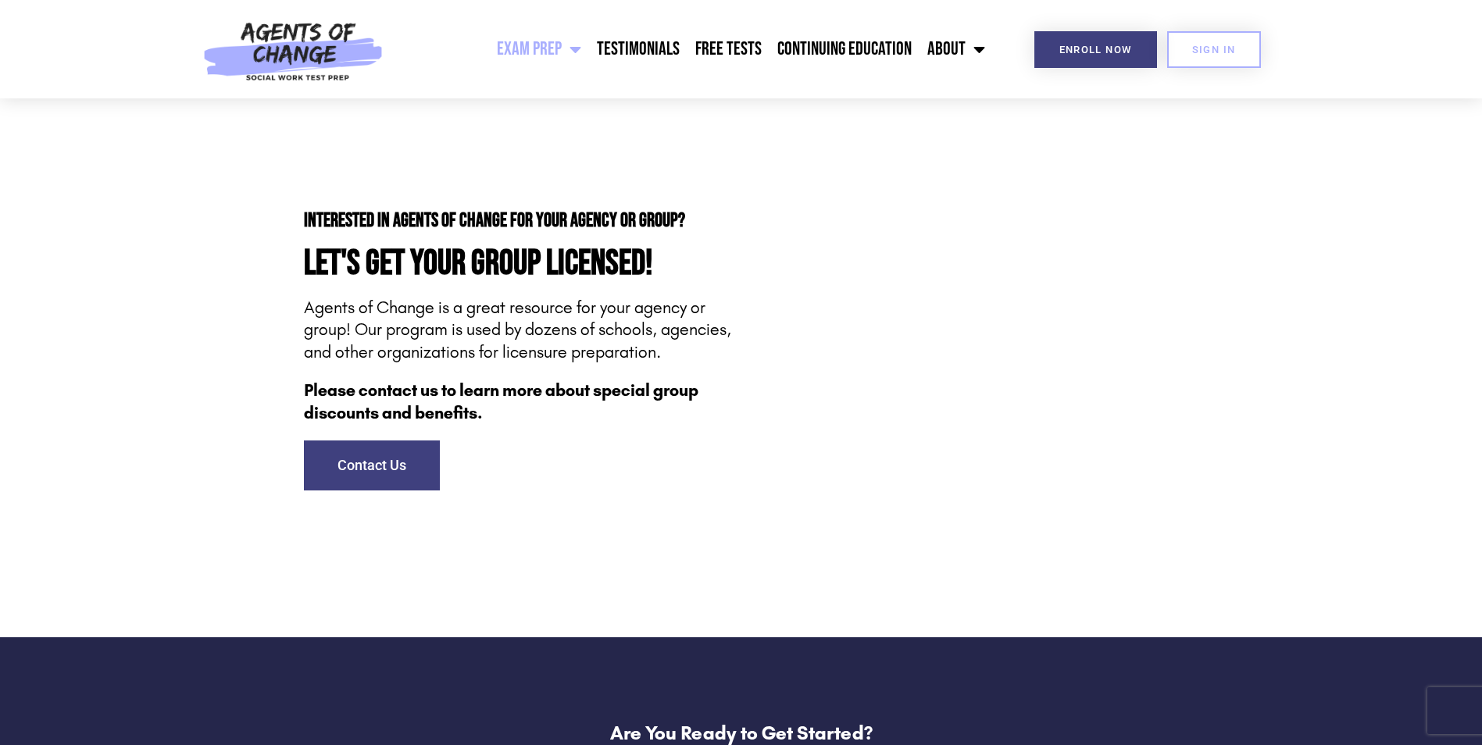
scroll to position [4472, 0]
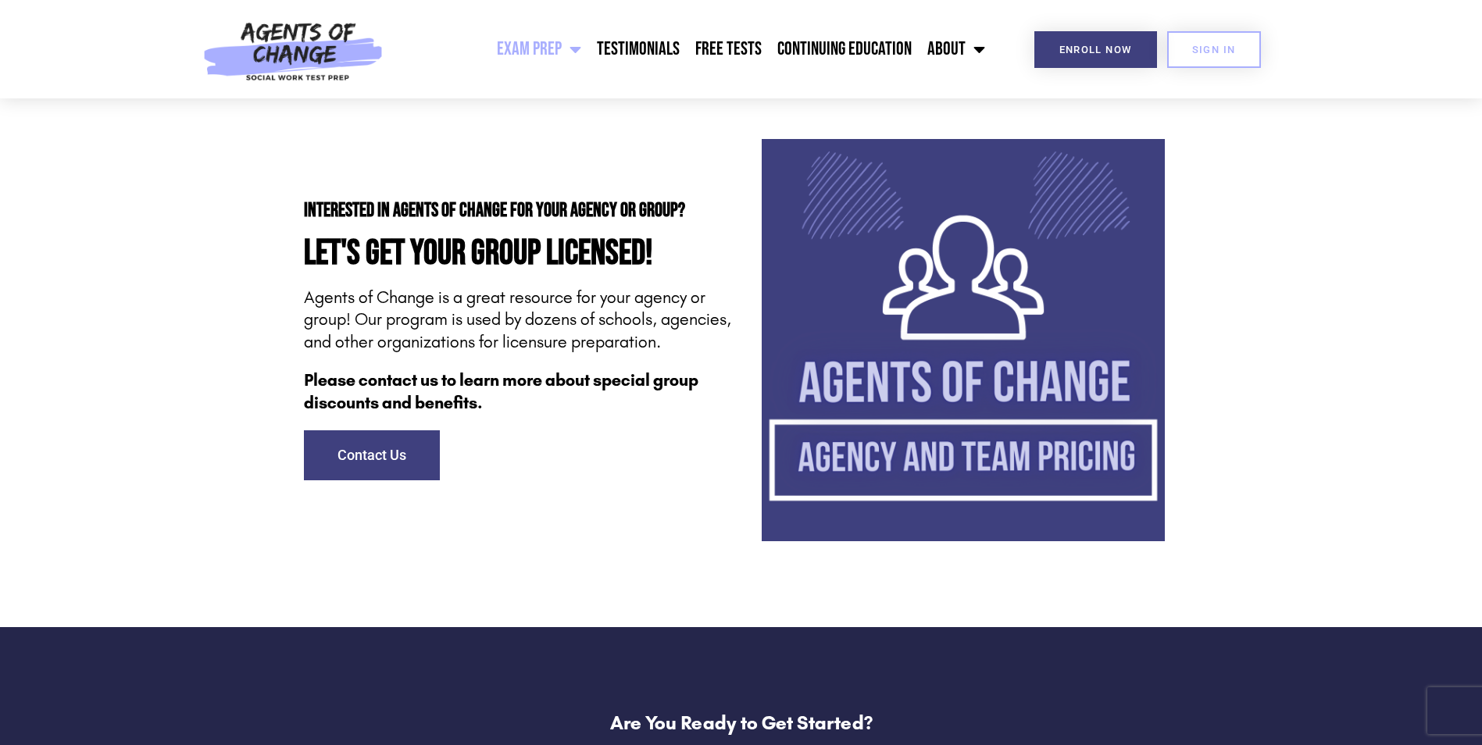
click at [1016, 490] on img at bounding box center [963, 340] width 403 height 403
click at [616, 52] on link "Testimonials" at bounding box center [638, 49] width 98 height 39
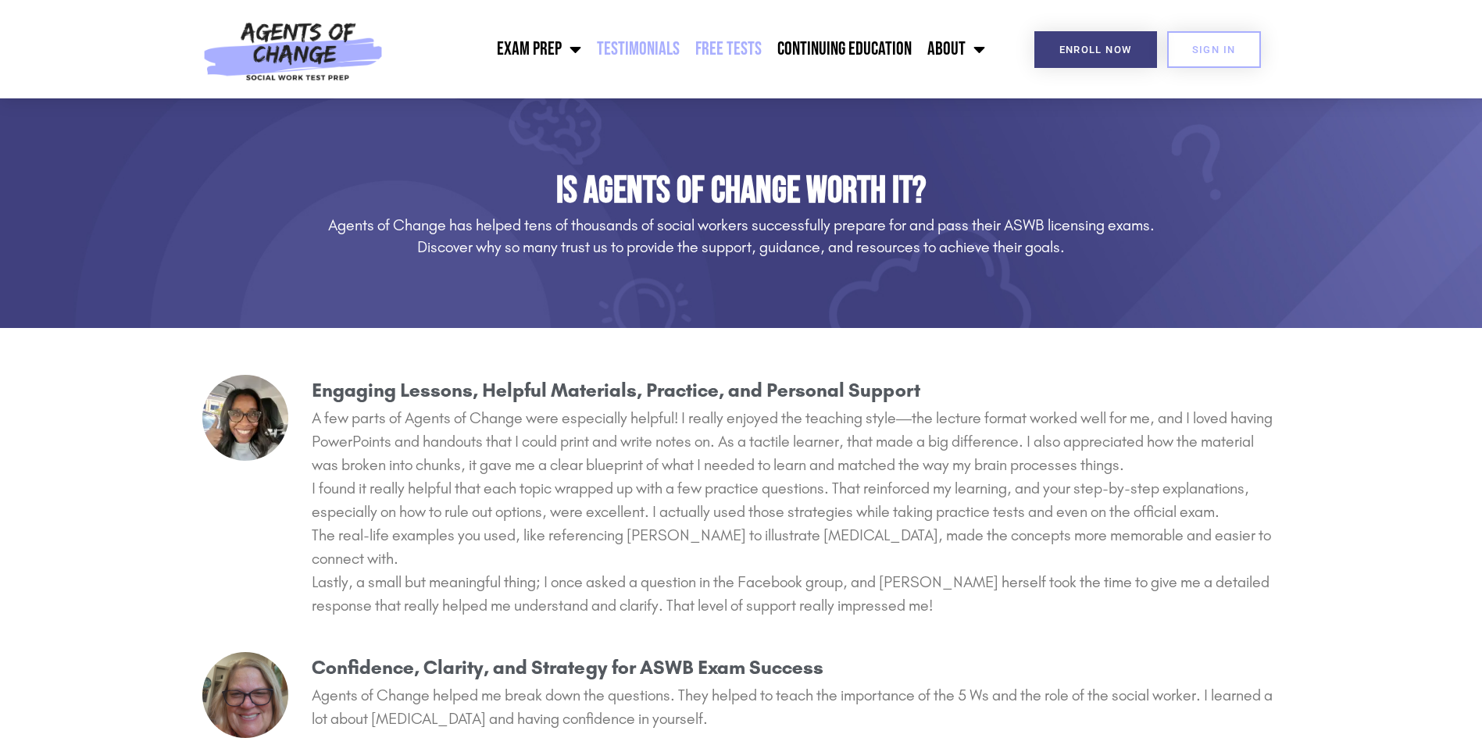
click at [702, 48] on link "Free Tests" at bounding box center [728, 49] width 82 height 39
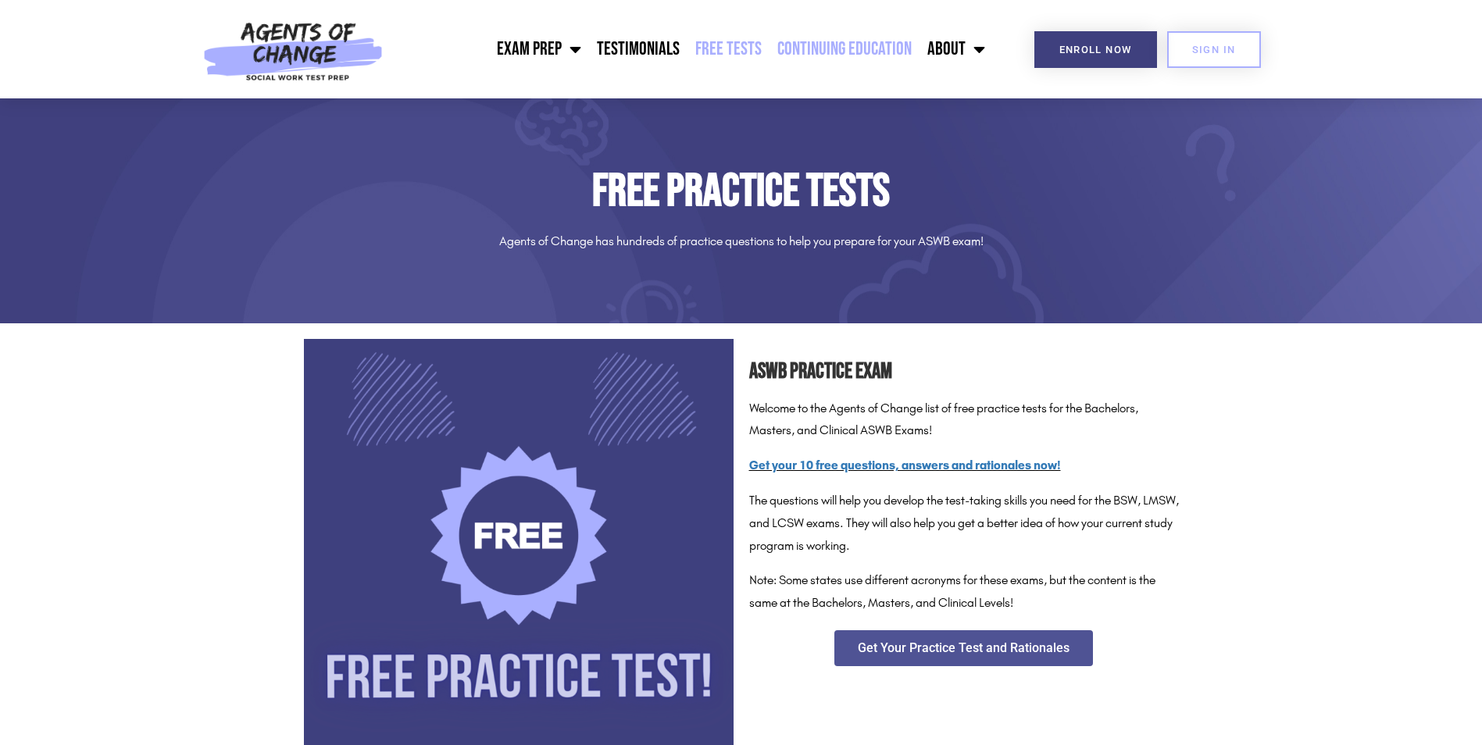
click at [824, 51] on link "Continuing Education" at bounding box center [844, 49] width 150 height 39
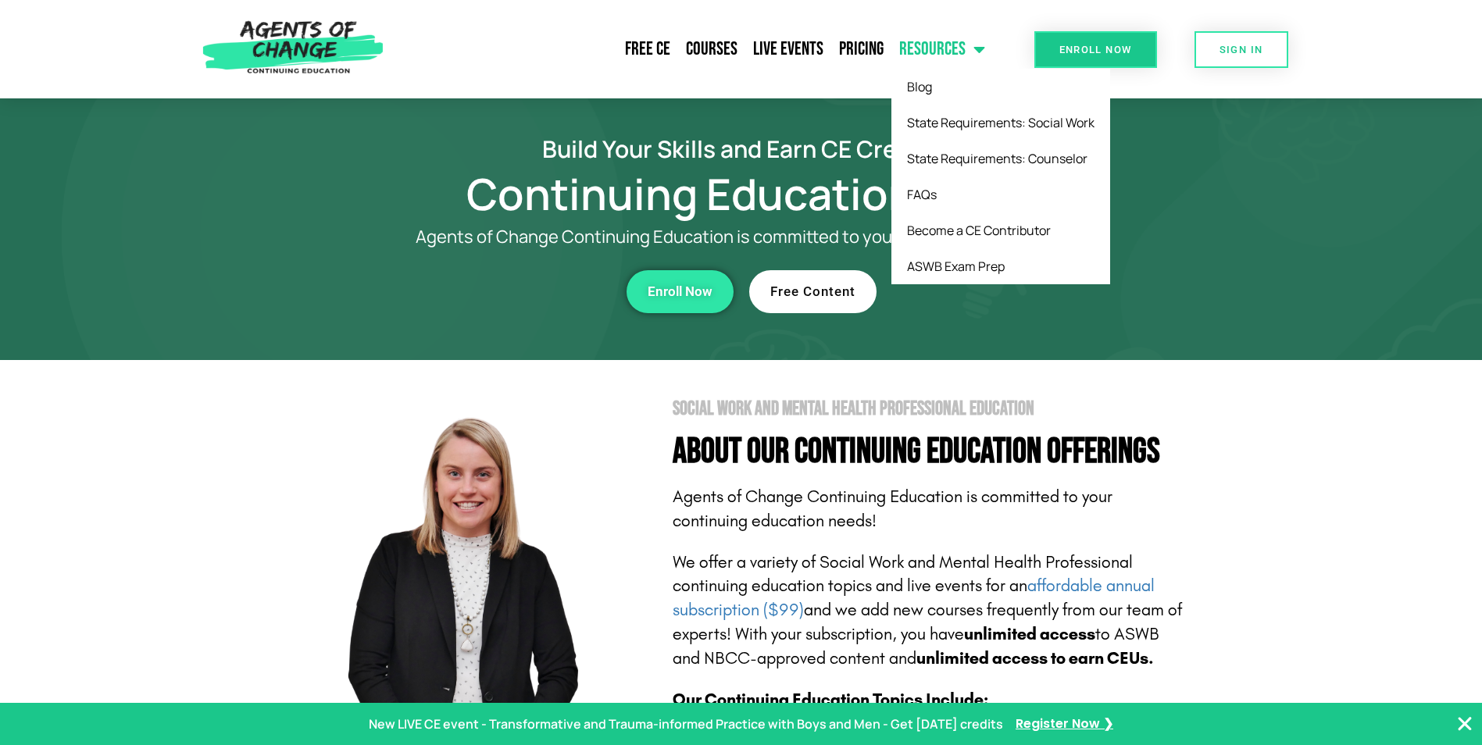
click at [933, 54] on link "Resources" at bounding box center [942, 49] width 102 height 39
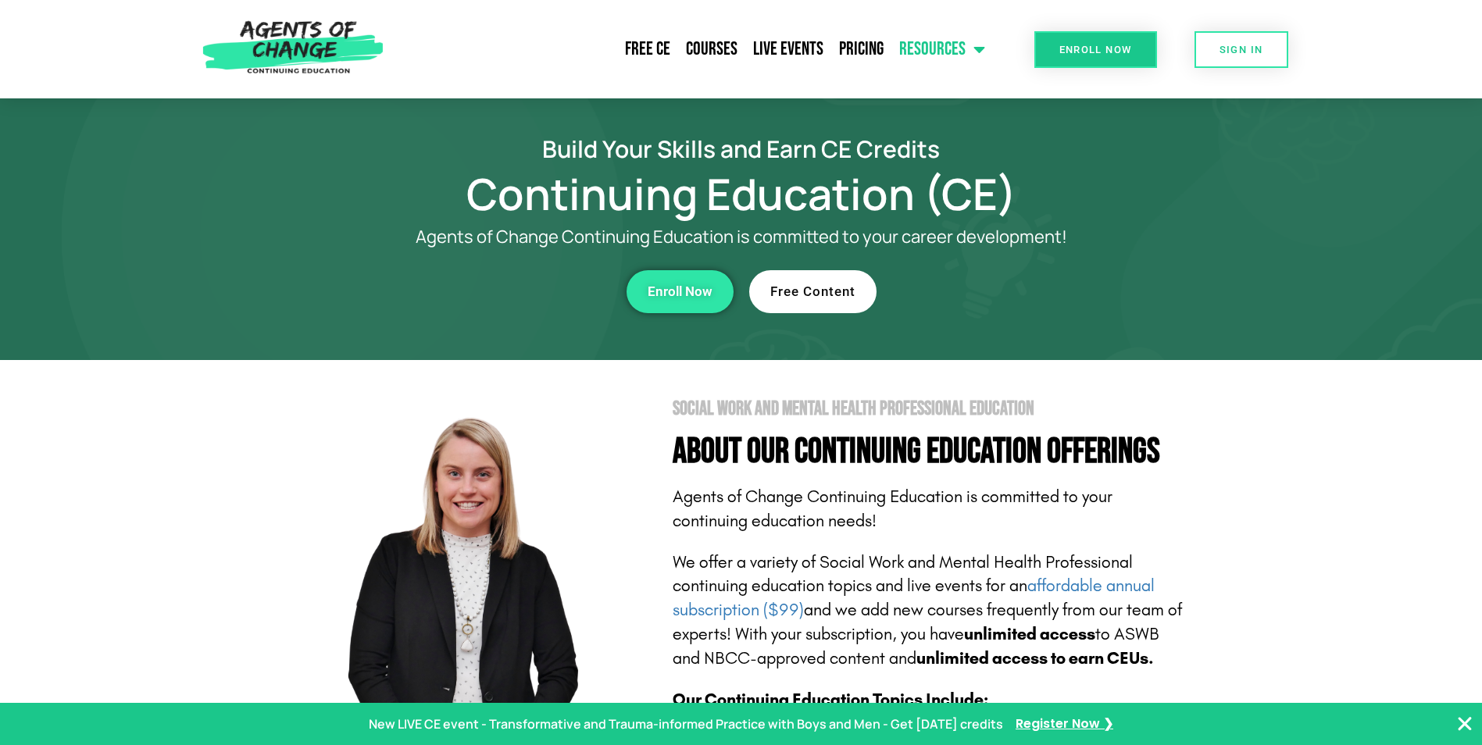
click at [933, 54] on link "Resources" at bounding box center [942, 49] width 102 height 39
click at [652, 50] on link "Free CE" at bounding box center [647, 49] width 61 height 39
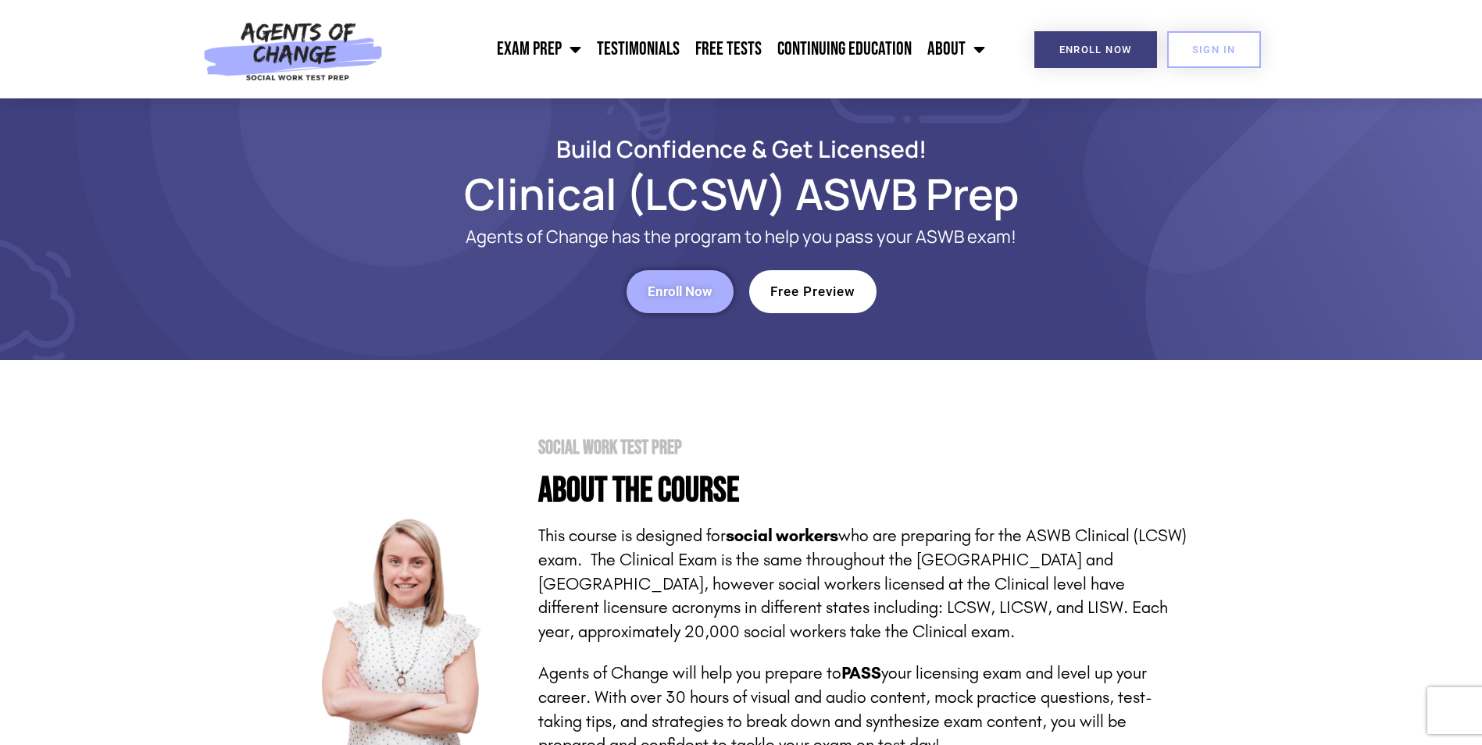
click at [859, 295] on link "Free Preview" at bounding box center [812, 291] width 127 height 43
click at [669, 296] on span "Enroll Now" at bounding box center [680, 291] width 65 height 13
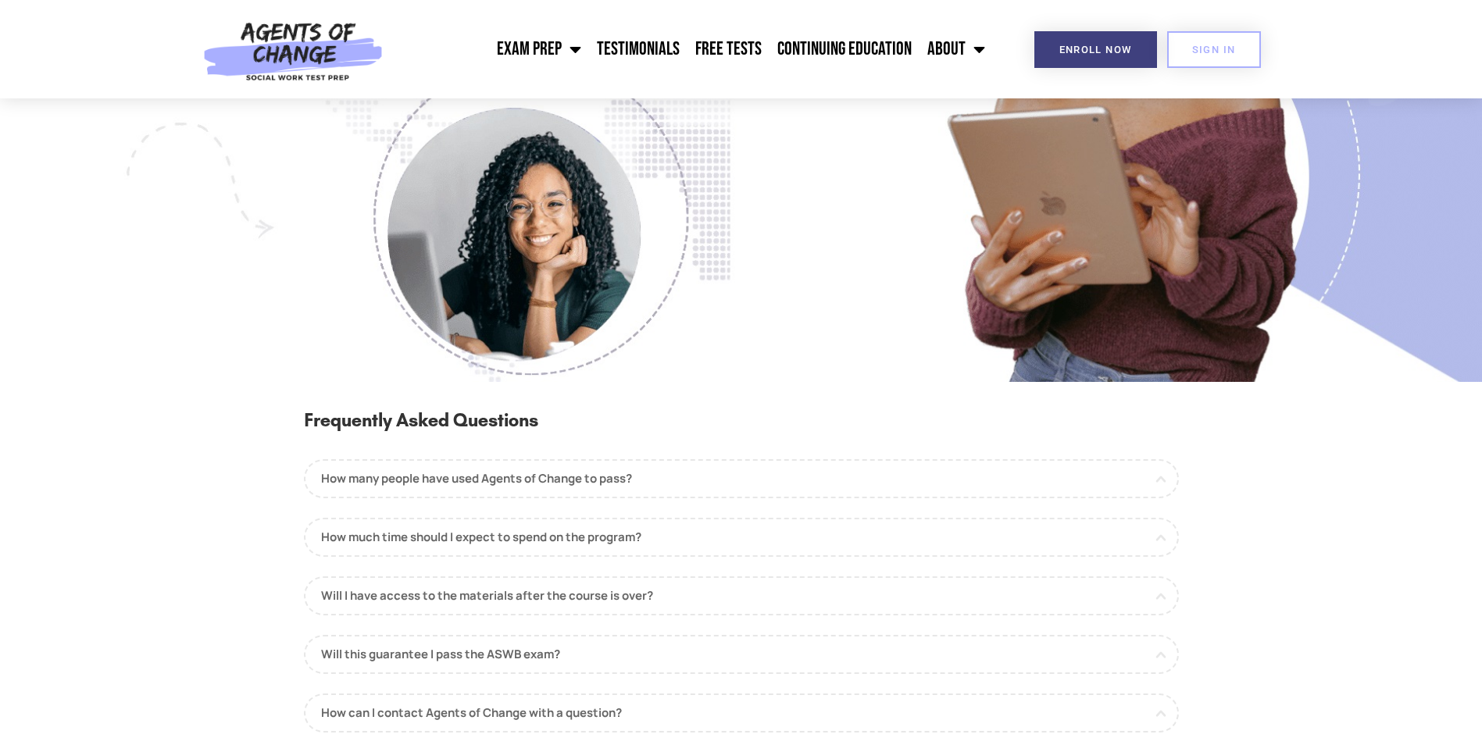
scroll to position [1420, 0]
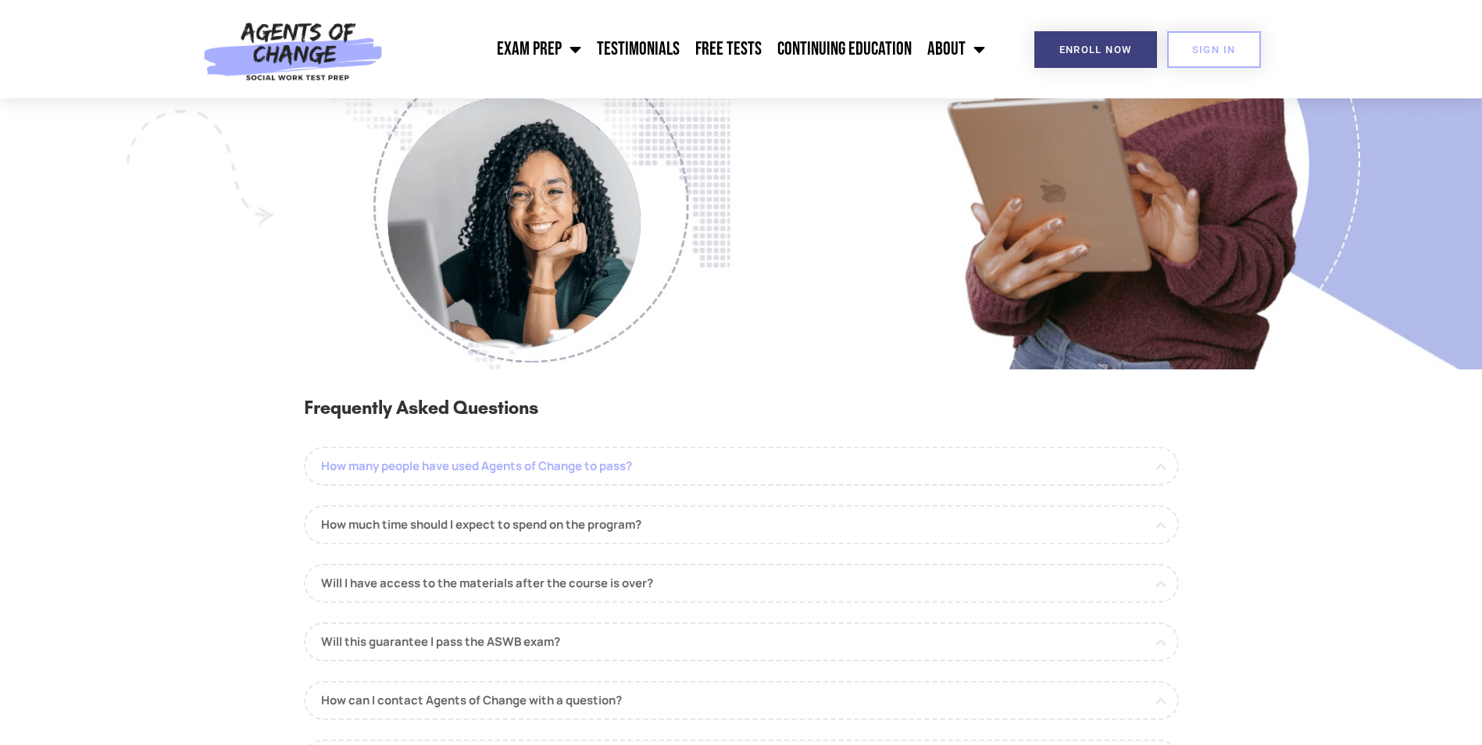
click at [584, 469] on link "How many people have used Agents of Change to pass?" at bounding box center [741, 466] width 875 height 39
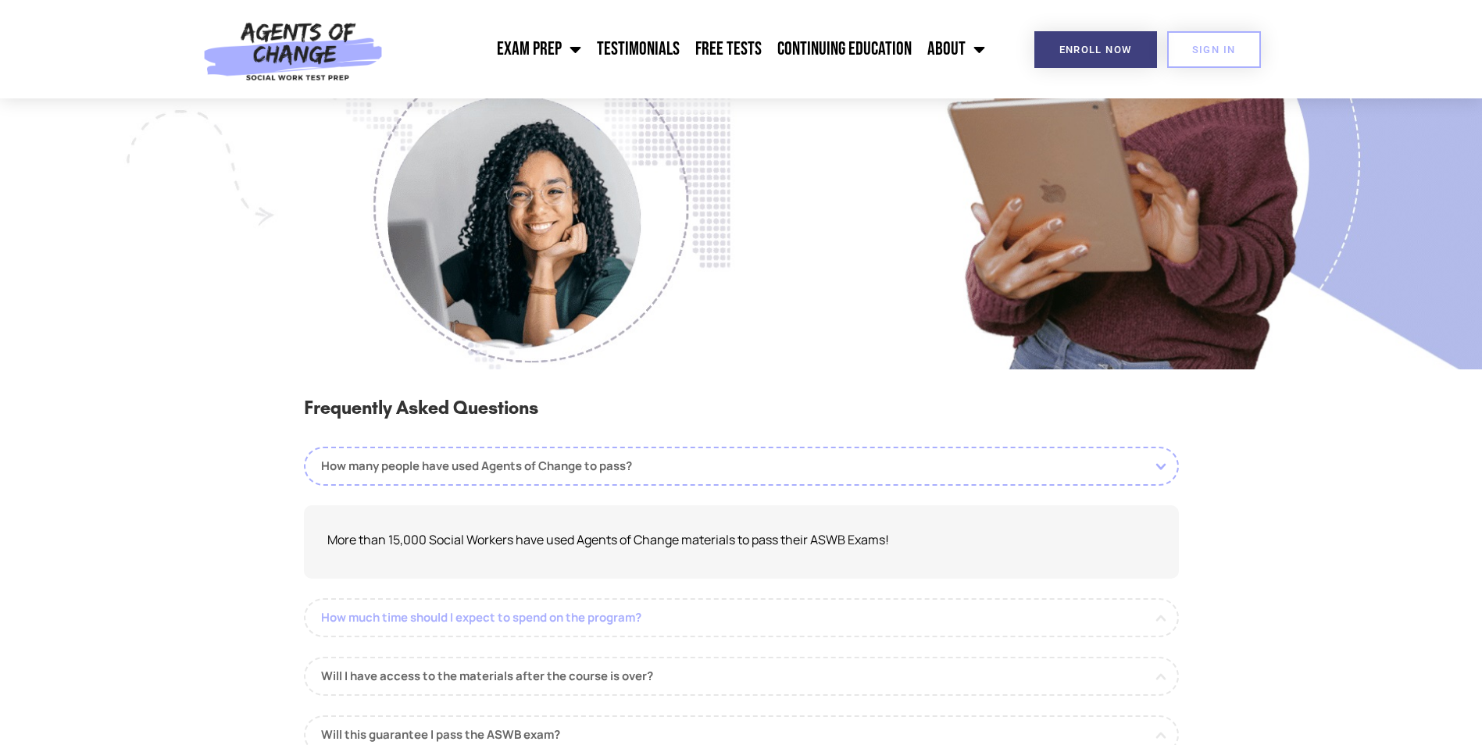
click at [586, 621] on link "How much time should I expect to spend on the program?" at bounding box center [741, 617] width 875 height 39
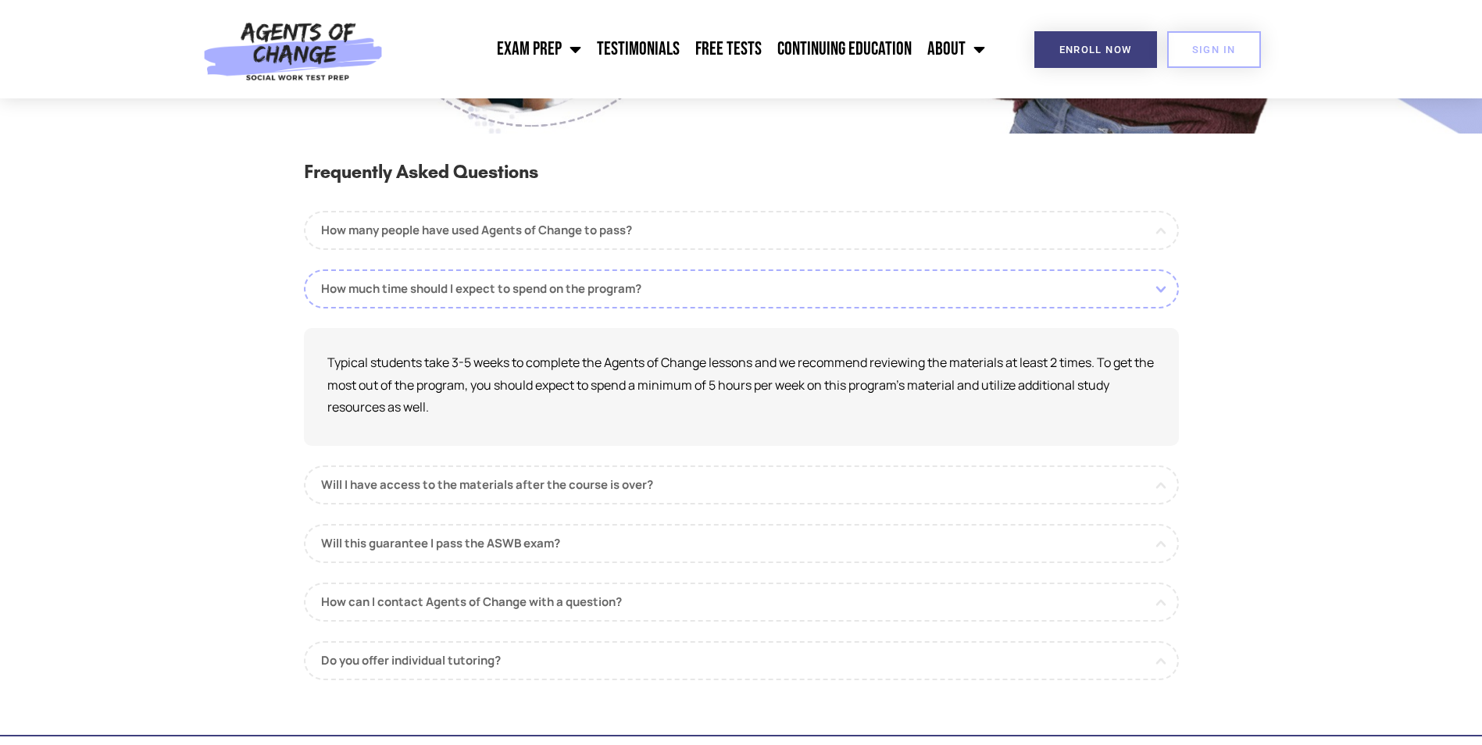
scroll to position [1659, 0]
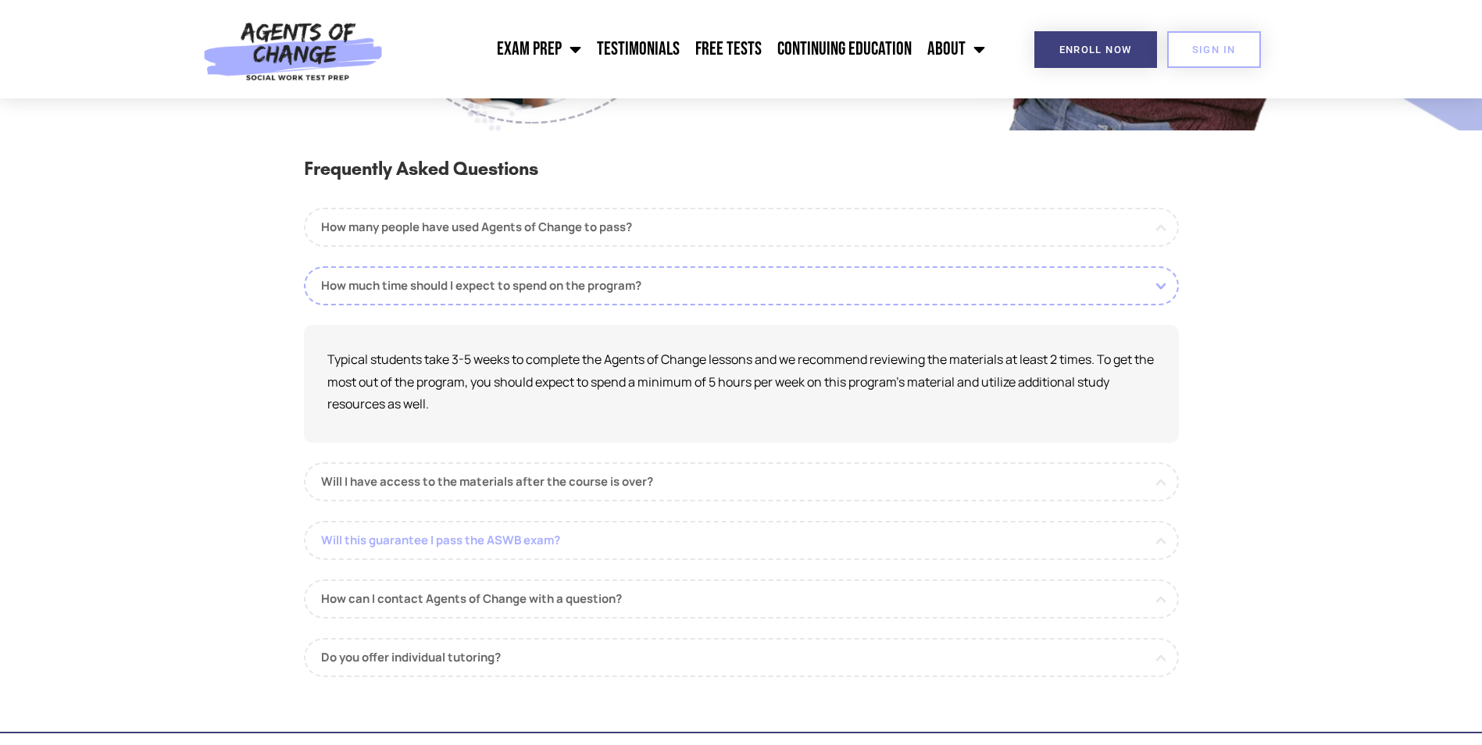
click at [435, 539] on link "Will this guarantee I pass the ASWB exam?" at bounding box center [741, 540] width 875 height 39
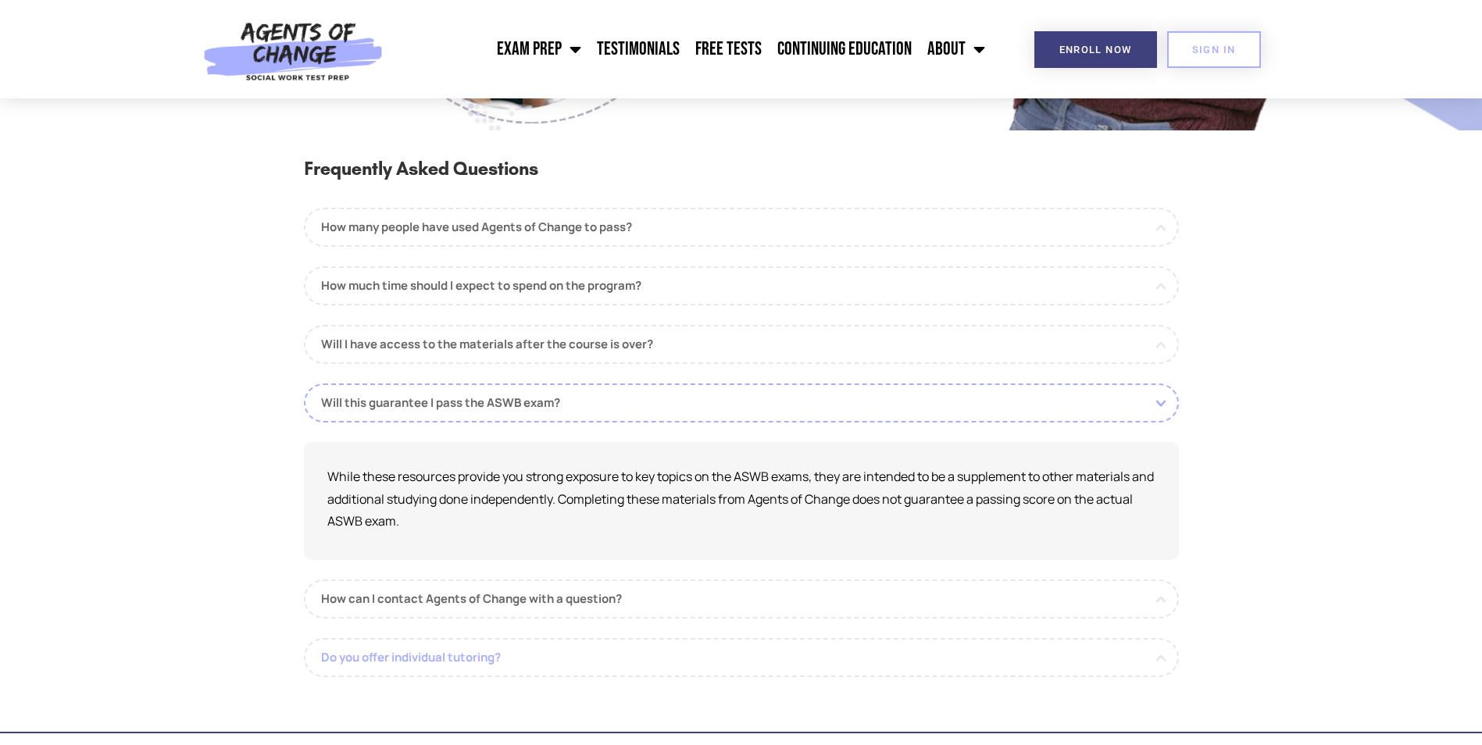
click at [453, 657] on link "Do you offer individual tutoring?" at bounding box center [741, 657] width 875 height 39
